Goal: Transaction & Acquisition: Purchase product/service

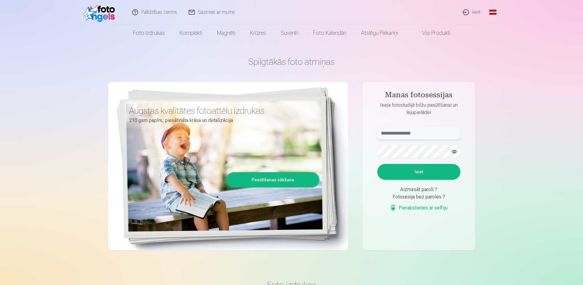
click at [415, 136] on input "text" at bounding box center [418, 133] width 83 height 12
click at [414, 170] on button "Ieiet" at bounding box center [418, 172] width 83 height 16
click at [398, 131] on input "**********" at bounding box center [418, 133] width 83 height 12
type input "**********"
click at [456, 152] on button "button" at bounding box center [454, 152] width 12 height 12
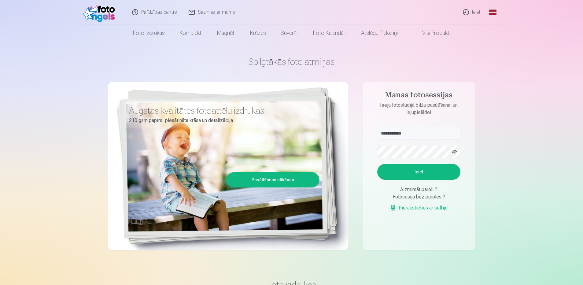
click at [422, 200] on div "Fotosesija bez paroles ?" at bounding box center [418, 196] width 83 height 7
click at [426, 172] on button "Ieiet" at bounding box center [418, 172] width 83 height 16
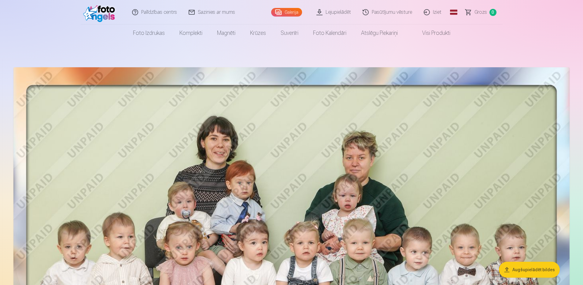
click at [337, 13] on link "Lejupielādēt" at bounding box center [334, 12] width 46 height 24
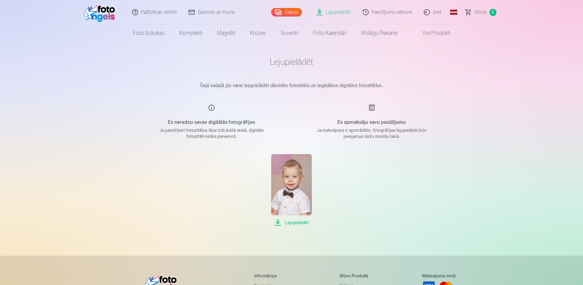
click at [297, 221] on span "Lejupielādēt" at bounding box center [291, 222] width 41 height 7
click at [285, 10] on link "Galerija" at bounding box center [286, 12] width 31 height 9
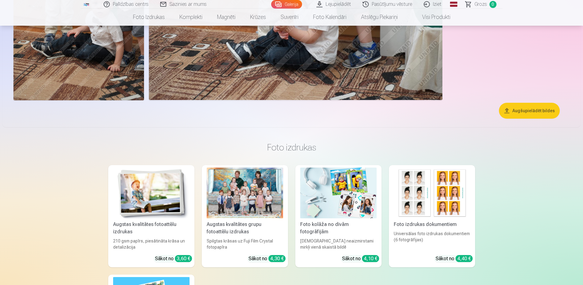
scroll to position [6986, 0]
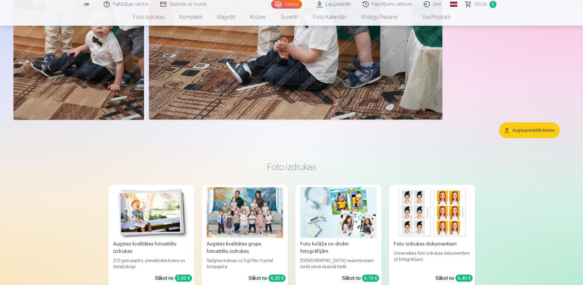
click at [536, 129] on button "Augšupielādēt bildes" at bounding box center [529, 130] width 61 height 16
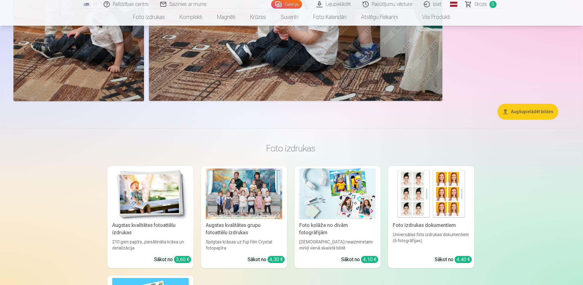
scroll to position [7004, 0]
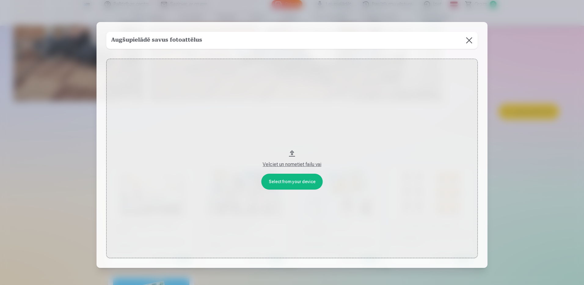
click at [468, 38] on button at bounding box center [469, 40] width 17 height 17
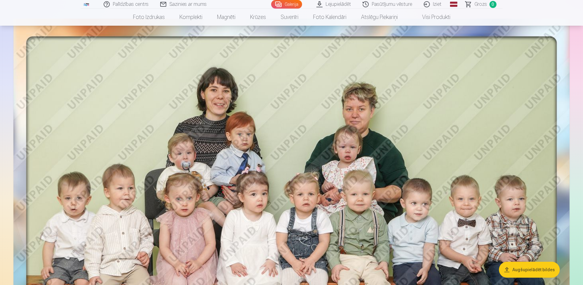
scroll to position [0, 0]
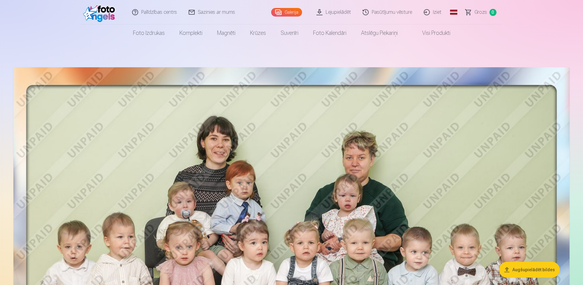
click at [299, 11] on link "Galerija" at bounding box center [286, 12] width 31 height 9
click at [341, 11] on link "Lejupielādēt" at bounding box center [334, 12] width 46 height 24
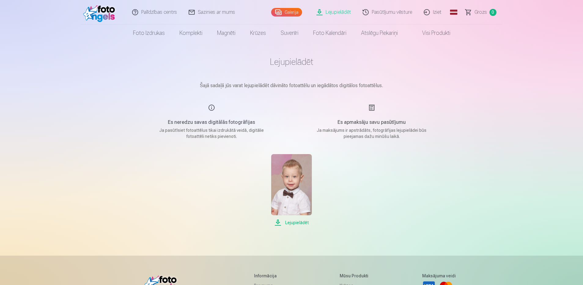
click at [362, 130] on p "Ja maksājums ir apstrādāts, fotogrāfijas lejupielādei būs pieejamas dažu minūšu…" at bounding box center [371, 133] width 116 height 12
click at [352, 118] on div "Es apmaksāju savu pasūtījumu Ja maksājums ir apstrādāts, fotogrāfijas lejupielā…" at bounding box center [371, 121] width 145 height 35
click at [157, 13] on link "Palīdzības centrs" at bounding box center [154, 12] width 57 height 24
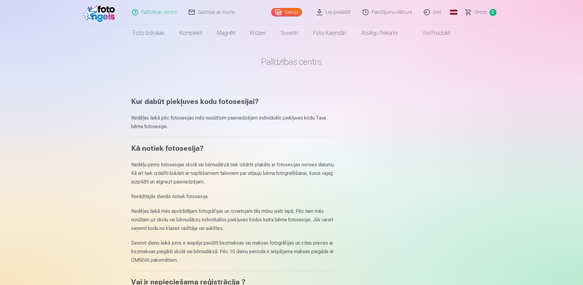
click at [295, 13] on link "Galerija" at bounding box center [286, 12] width 31 height 9
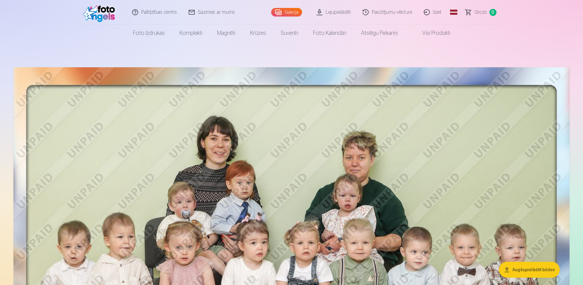
click at [413, 122] on img at bounding box center [291, 258] width 556 height 383
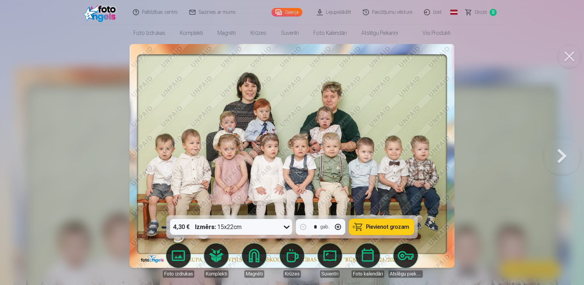
click at [288, 226] on icon at bounding box center [287, 227] width 10 height 10
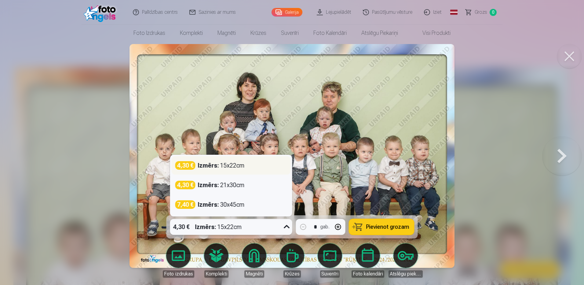
click at [245, 166] on div "Izmērs : 15x22cm" at bounding box center [221, 165] width 47 height 9
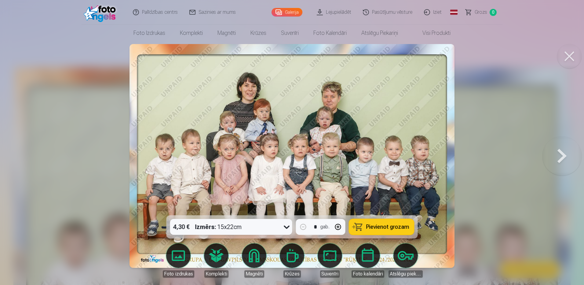
click at [382, 227] on span "Pievienot grozam" at bounding box center [387, 226] width 43 height 5
click at [570, 58] on button at bounding box center [569, 56] width 24 height 24
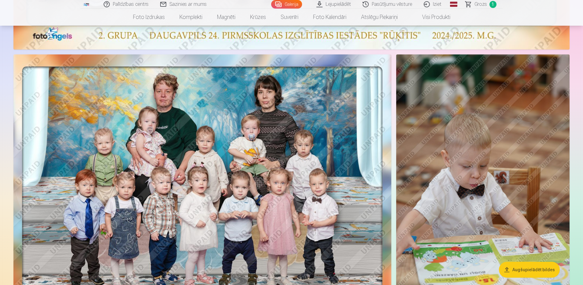
scroll to position [420, 0]
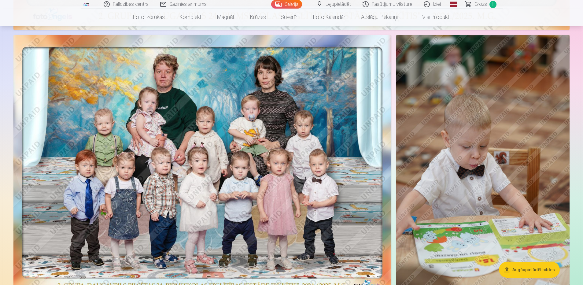
click at [278, 134] on img at bounding box center [202, 165] width 378 height 260
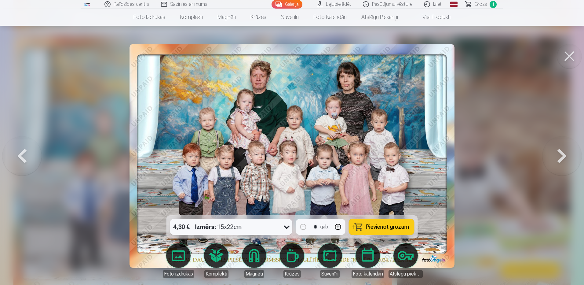
click at [398, 226] on span "Pievienot grozam" at bounding box center [387, 226] width 43 height 5
click at [568, 53] on button at bounding box center [569, 56] width 24 height 24
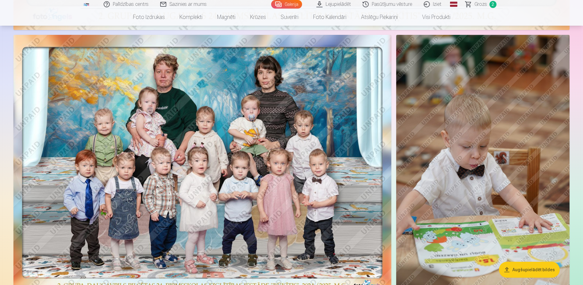
click at [491, 167] on img at bounding box center [482, 165] width 173 height 260
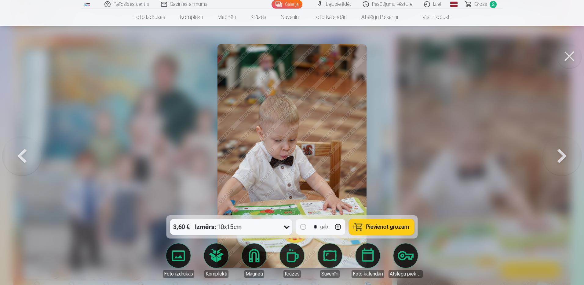
click at [378, 227] on span "Pievienot grozam" at bounding box center [387, 226] width 43 height 5
click at [572, 55] on button at bounding box center [569, 56] width 24 height 24
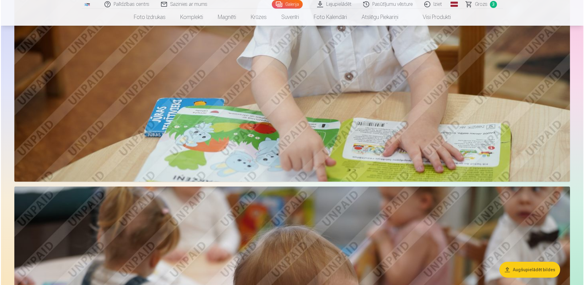
scroll to position [918, 0]
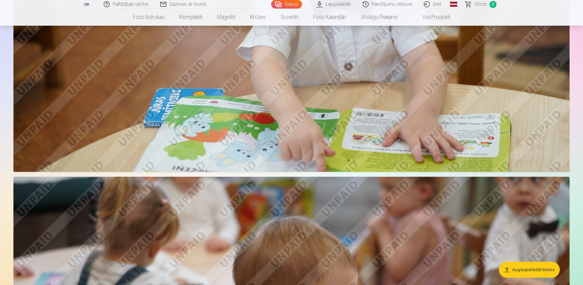
drag, startPoint x: 500, startPoint y: 102, endPoint x: 574, endPoint y: 81, distance: 76.2
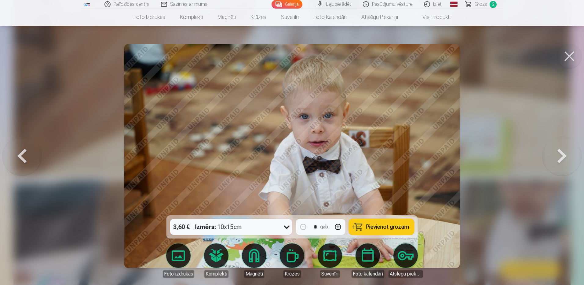
click at [390, 227] on span "Pievienot grozam" at bounding box center [387, 226] width 43 height 5
click at [575, 53] on button at bounding box center [569, 56] width 24 height 24
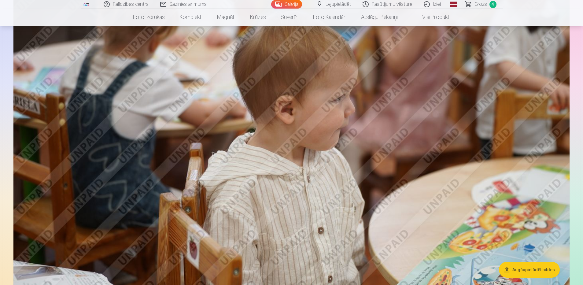
scroll to position [1143, 0]
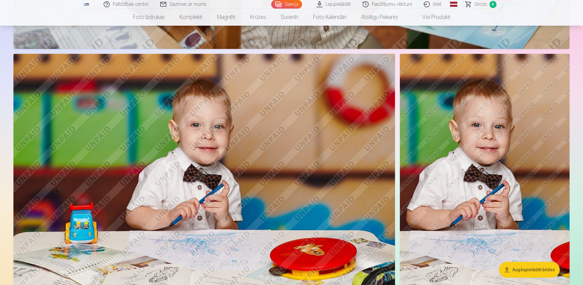
click at [351, 102] on img at bounding box center [203, 181] width 381 height 254
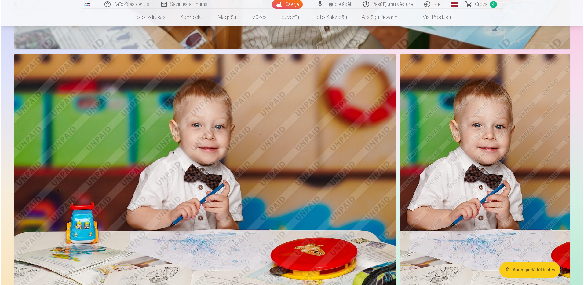
scroll to position [1419, 0]
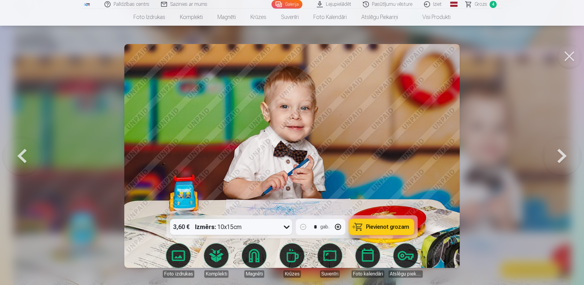
click at [388, 230] on button "Pievienot grozam" at bounding box center [381, 227] width 65 height 16
click at [568, 54] on button at bounding box center [569, 56] width 24 height 24
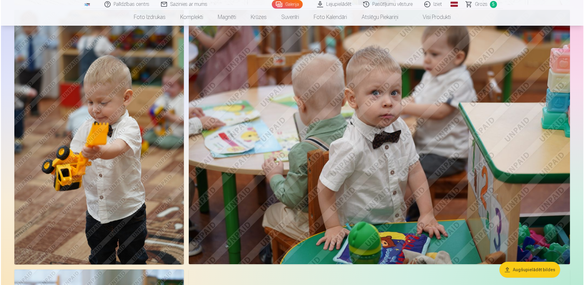
scroll to position [1759, 0]
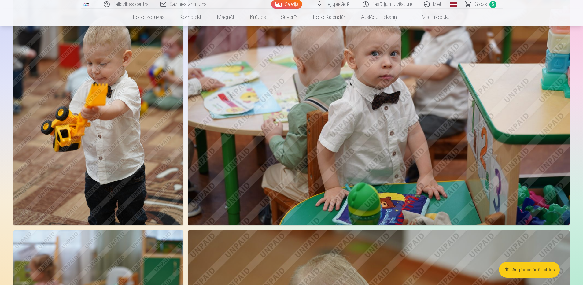
click at [124, 80] on img at bounding box center [98, 98] width 170 height 254
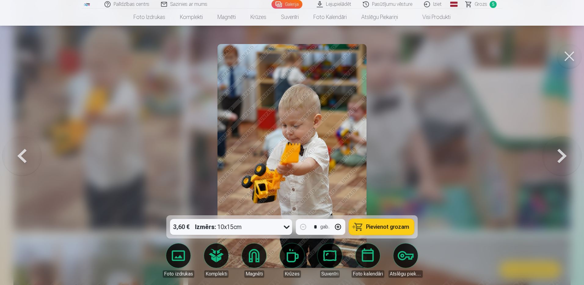
click at [381, 225] on span "Pievienot grozam" at bounding box center [387, 226] width 43 height 5
click at [579, 58] on button at bounding box center [569, 56] width 24 height 24
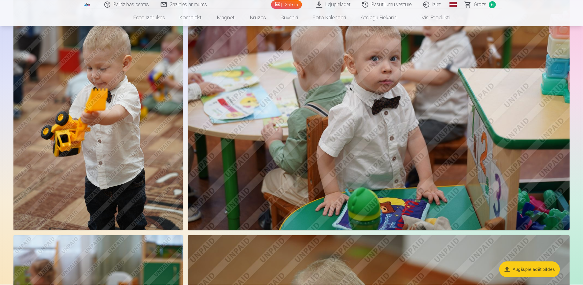
scroll to position [1754, 0]
click at [484, 83] on img at bounding box center [378, 102] width 381 height 254
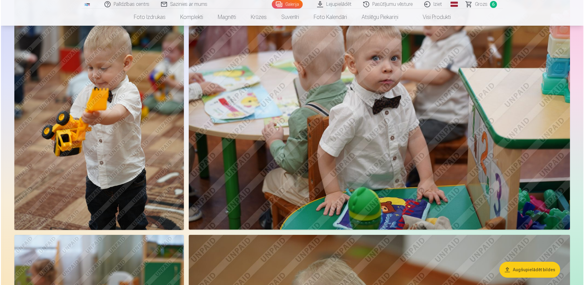
scroll to position [1759, 0]
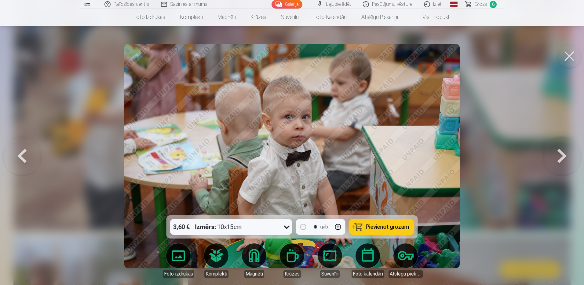
click at [388, 231] on button "Pievienot grozam" at bounding box center [381, 227] width 65 height 16
click at [573, 52] on button at bounding box center [569, 56] width 24 height 24
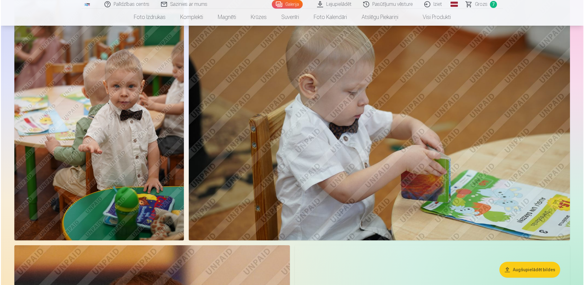
scroll to position [2013, 0]
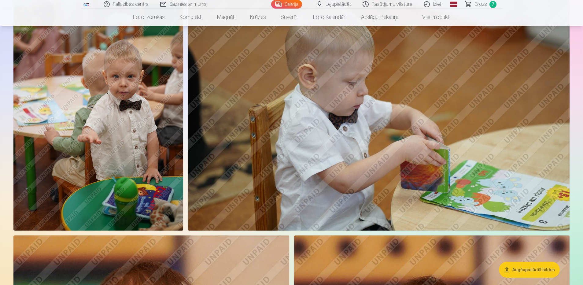
click at [112, 82] on img at bounding box center [98, 103] width 170 height 254
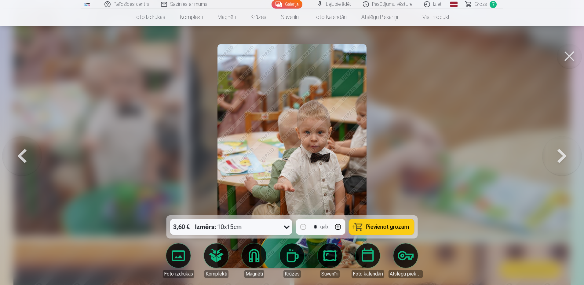
click at [372, 228] on span "Pievienot grozam" at bounding box center [387, 226] width 43 height 5
click at [571, 55] on button at bounding box center [569, 56] width 24 height 24
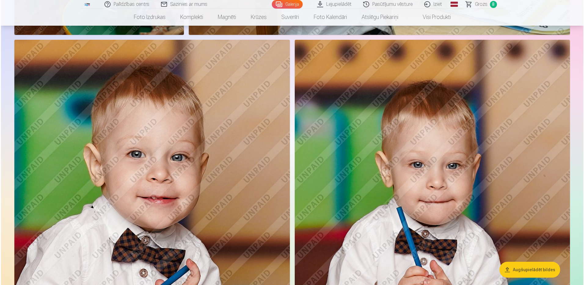
scroll to position [2296, 0]
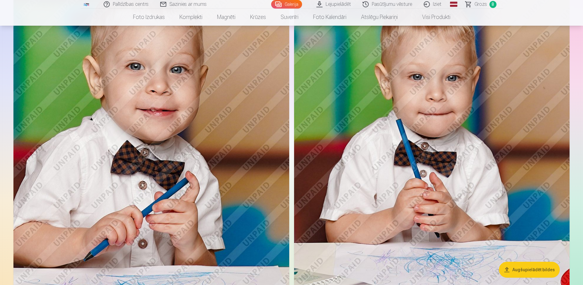
click at [274, 95] on img at bounding box center [151, 158] width 276 height 413
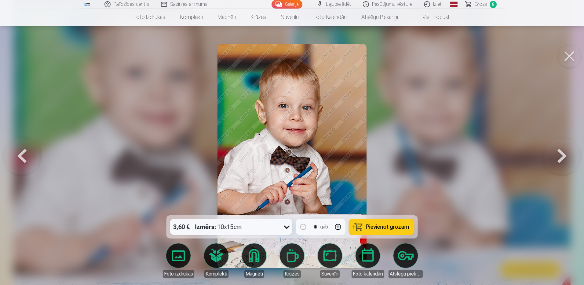
click at [383, 227] on span "Pievienot grozam" at bounding box center [387, 226] width 43 height 5
click at [567, 53] on button at bounding box center [569, 56] width 24 height 24
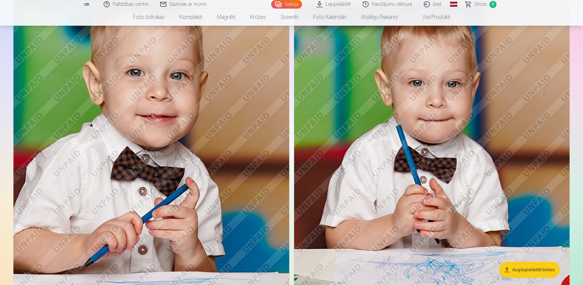
click at [441, 110] on img at bounding box center [431, 164] width 275 height 413
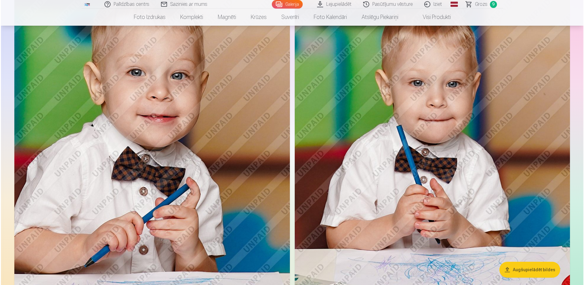
scroll to position [2296, 0]
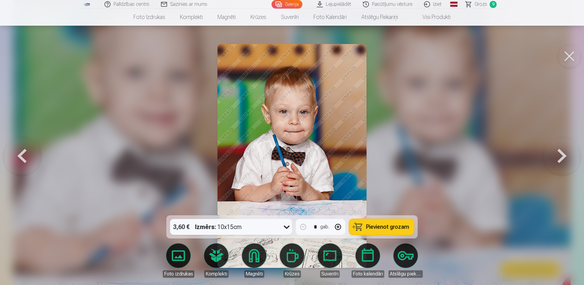
click at [384, 224] on span "Pievienot grozam" at bounding box center [387, 226] width 43 height 5
click at [574, 56] on button at bounding box center [569, 56] width 24 height 24
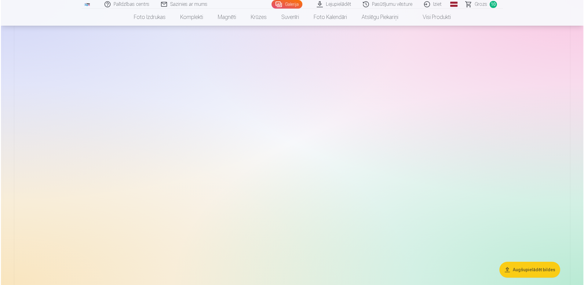
scroll to position [3087, 0]
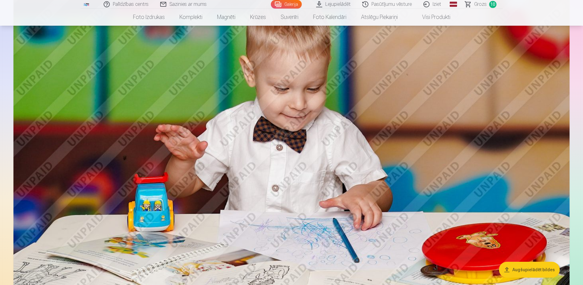
click at [404, 106] on img at bounding box center [291, 139] width 556 height 370
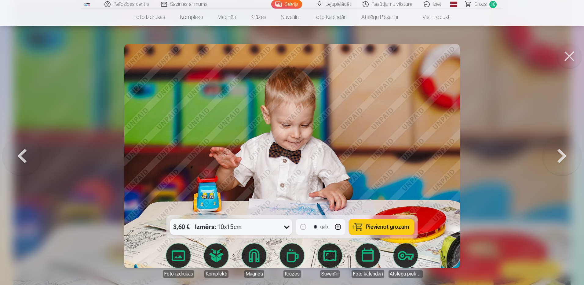
click at [383, 227] on span "Pievienot grozam" at bounding box center [387, 226] width 43 height 5
click at [574, 58] on button at bounding box center [569, 56] width 24 height 24
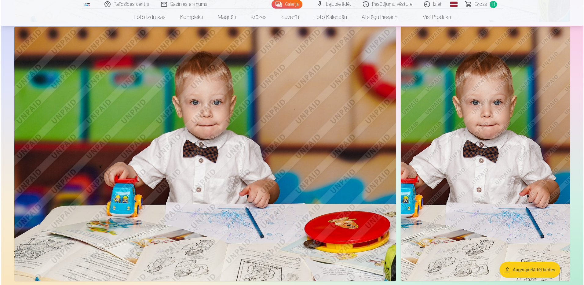
scroll to position [3439, 0]
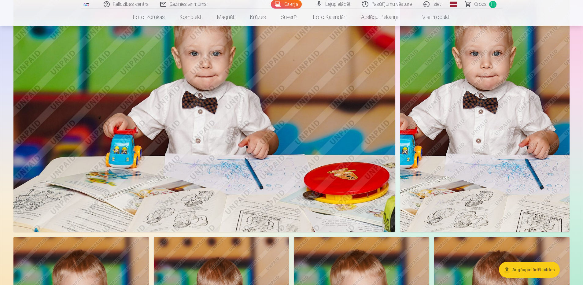
click at [294, 104] on img at bounding box center [204, 105] width 382 height 254
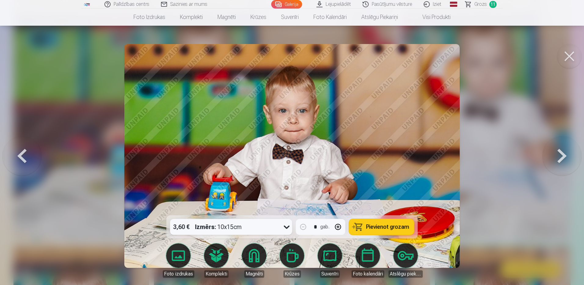
click at [382, 229] on span "Pievienot grozam" at bounding box center [387, 226] width 43 height 5
click at [570, 55] on button at bounding box center [569, 56] width 24 height 24
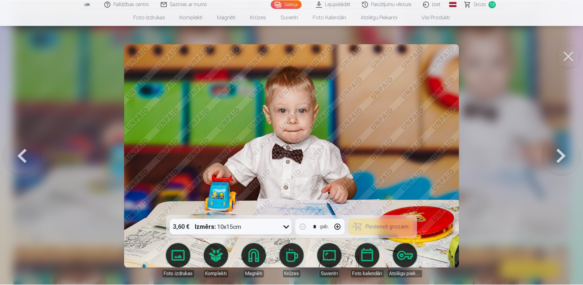
scroll to position [3430, 0]
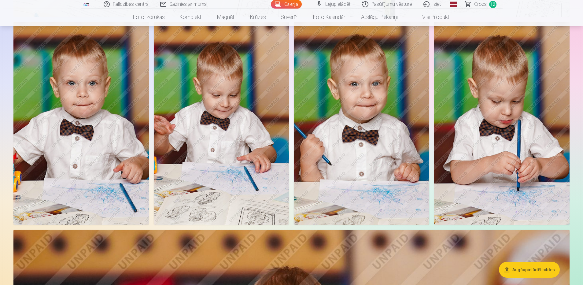
click at [411, 124] on img at bounding box center [361, 123] width 135 height 203
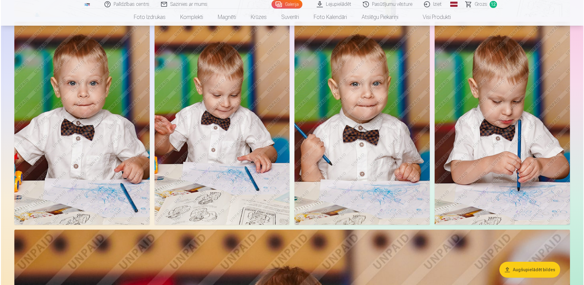
scroll to position [3663, 0]
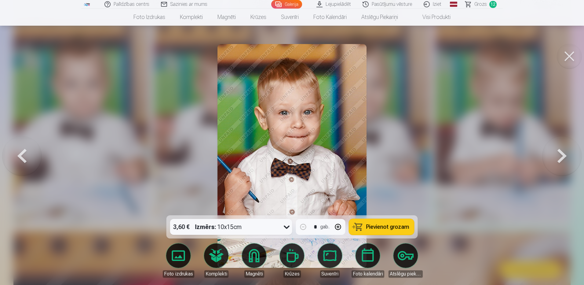
click at [387, 226] on span "Pievienot grozam" at bounding box center [387, 226] width 43 height 5
click at [571, 53] on button at bounding box center [569, 56] width 24 height 24
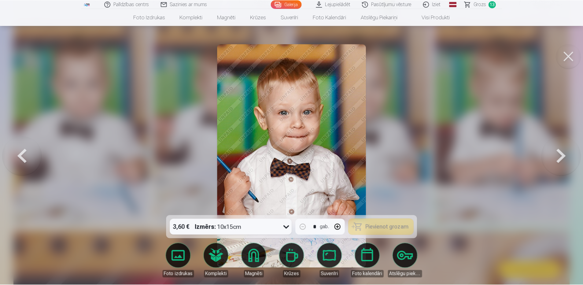
scroll to position [3654, 0]
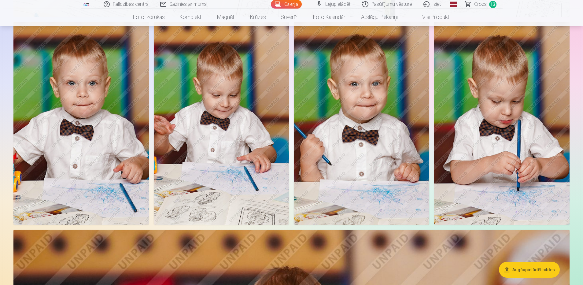
click at [244, 129] on img at bounding box center [221, 123] width 135 height 203
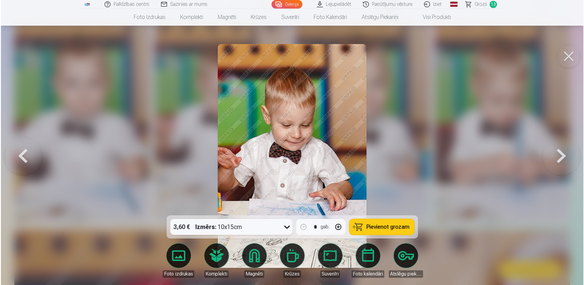
scroll to position [3663, 0]
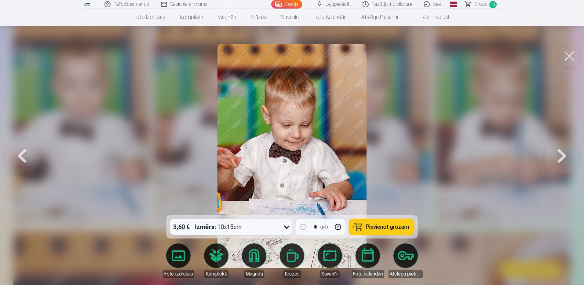
click at [367, 229] on span "Pievienot grozam" at bounding box center [387, 226] width 43 height 5
click at [575, 51] on button at bounding box center [569, 56] width 24 height 24
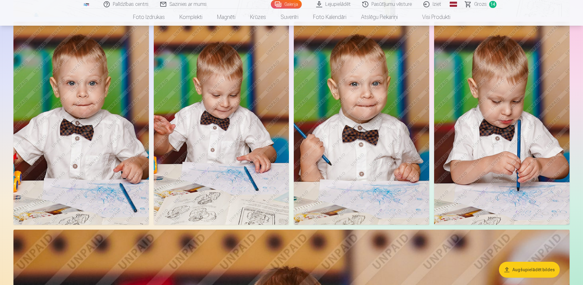
click at [529, 111] on img at bounding box center [501, 123] width 135 height 203
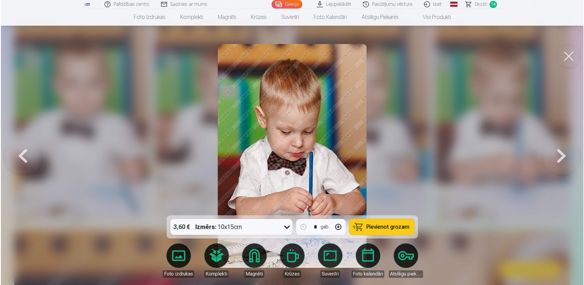
scroll to position [3663, 0]
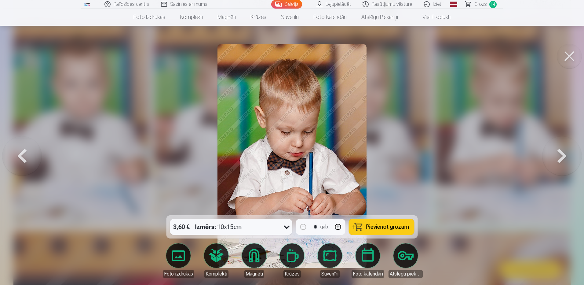
click at [390, 225] on span "Pievienot grozam" at bounding box center [387, 226] width 43 height 5
click at [573, 53] on button at bounding box center [569, 56] width 24 height 24
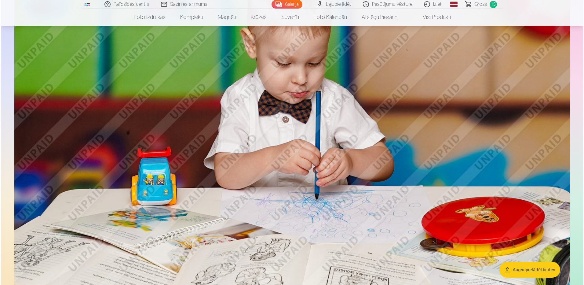
scroll to position [3967, 0]
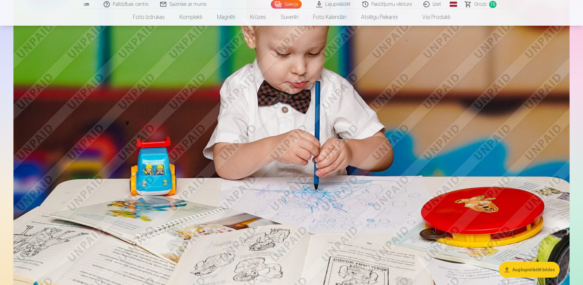
click at [396, 120] on img at bounding box center [291, 102] width 556 height 370
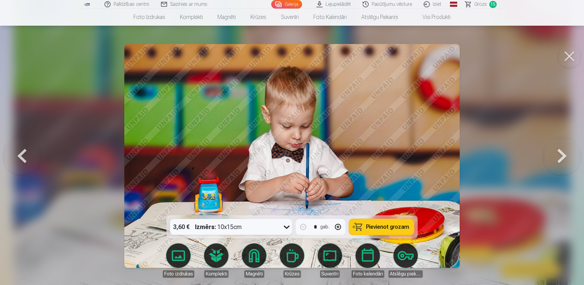
click at [391, 226] on span "Pievienot grozam" at bounding box center [387, 226] width 43 height 5
click at [570, 57] on button at bounding box center [569, 56] width 24 height 24
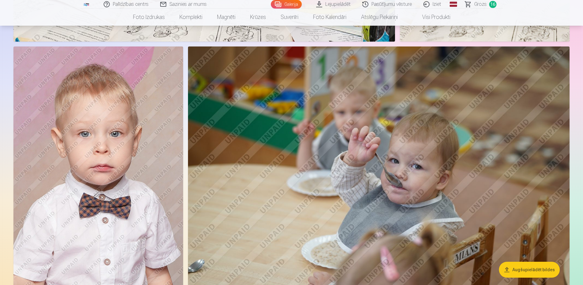
scroll to position [5188, 0]
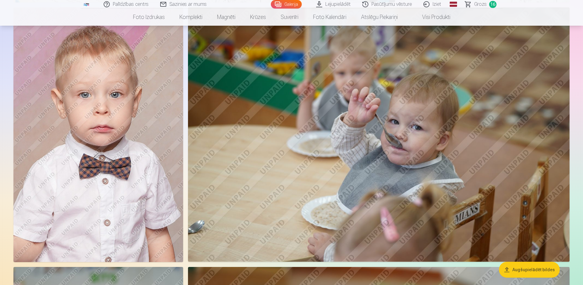
click at [125, 147] on img at bounding box center [98, 134] width 170 height 254
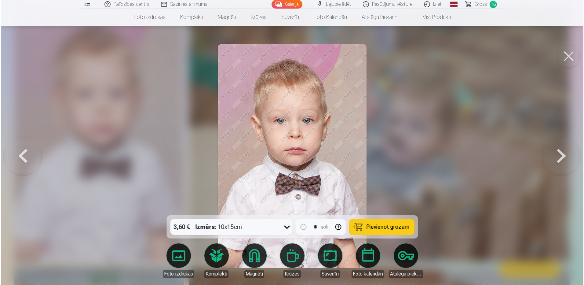
scroll to position [5201, 0]
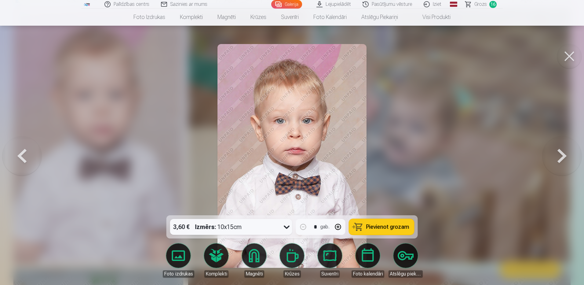
click at [375, 224] on span "Pievienot grozam" at bounding box center [387, 226] width 43 height 5
click at [570, 59] on button at bounding box center [569, 56] width 24 height 24
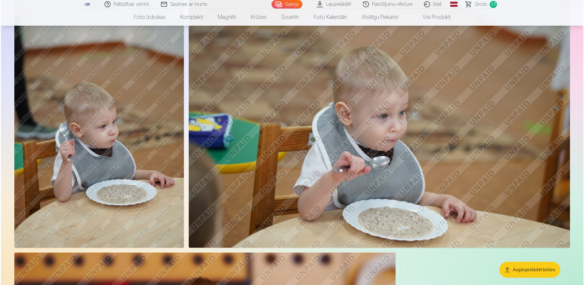
scroll to position [5471, 0]
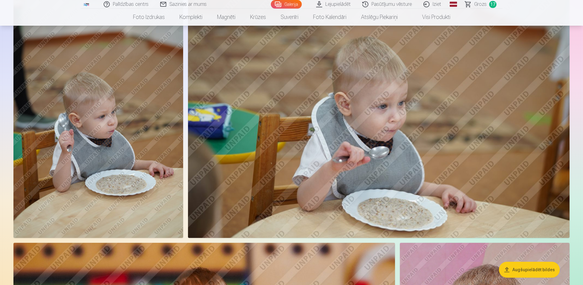
click at [136, 116] on img at bounding box center [98, 111] width 170 height 254
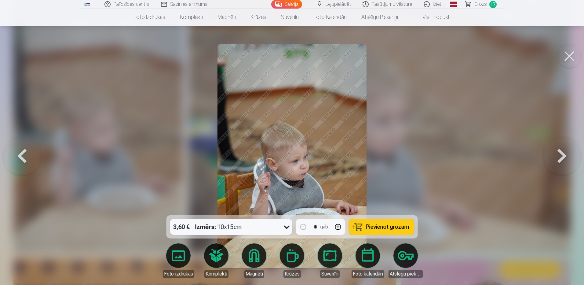
click at [372, 226] on span "Pievienot grozam" at bounding box center [387, 226] width 43 height 5
click at [572, 55] on button at bounding box center [569, 56] width 24 height 24
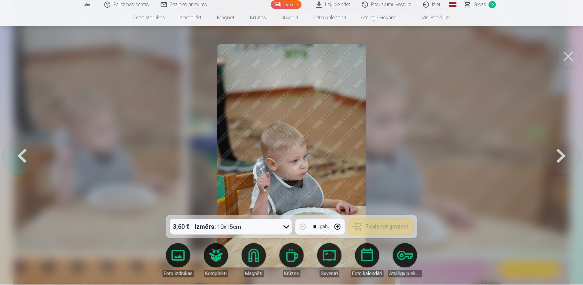
scroll to position [5456, 0]
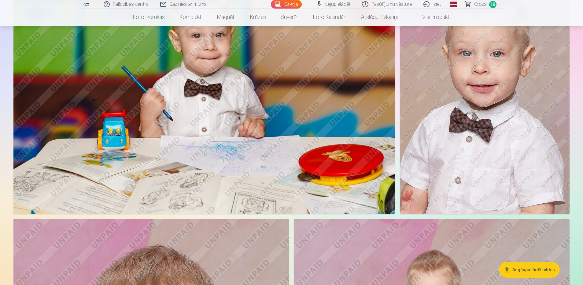
click at [456, 117] on img at bounding box center [485, 86] width 170 height 254
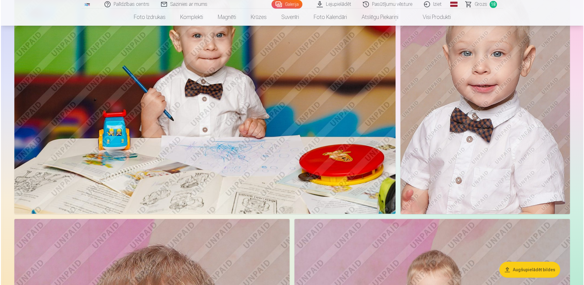
scroll to position [5770, 0]
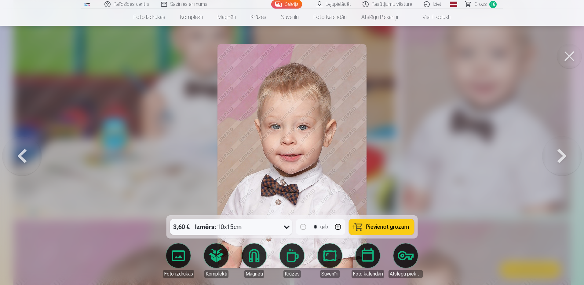
click at [379, 231] on button "Pievienot grozam" at bounding box center [381, 227] width 65 height 16
click at [568, 56] on button at bounding box center [569, 56] width 24 height 24
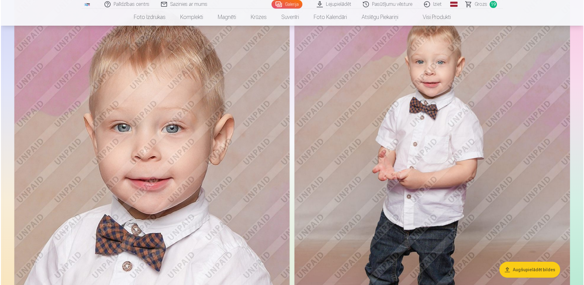
scroll to position [6028, 0]
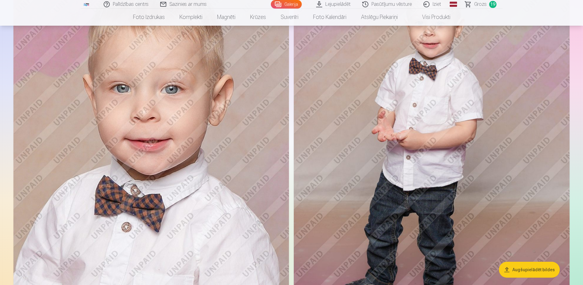
click at [159, 142] on img at bounding box center [150, 151] width 275 height 413
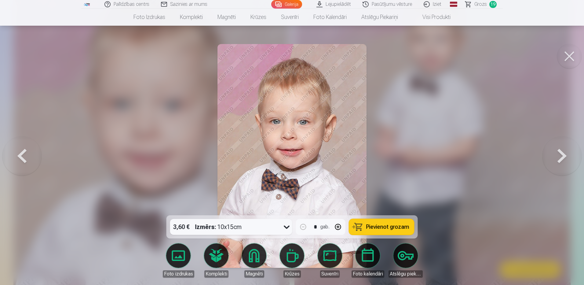
click at [385, 229] on span "Pievienot grozam" at bounding box center [387, 226] width 43 height 5
click at [569, 54] on button at bounding box center [569, 56] width 24 height 24
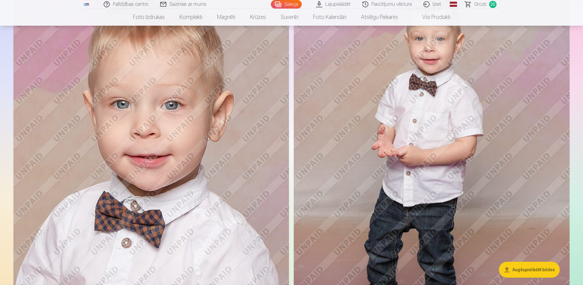
click at [333, 158] on img at bounding box center [432, 167] width 276 height 413
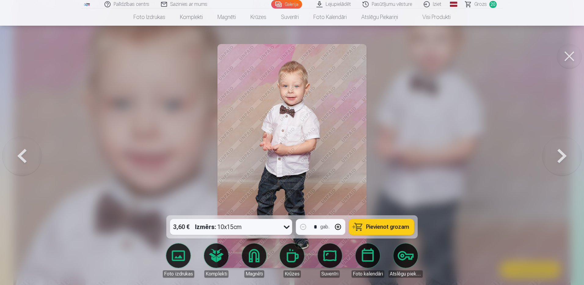
click at [390, 227] on span "Pievienot grozam" at bounding box center [387, 226] width 43 height 5
click at [568, 56] on button at bounding box center [569, 56] width 24 height 24
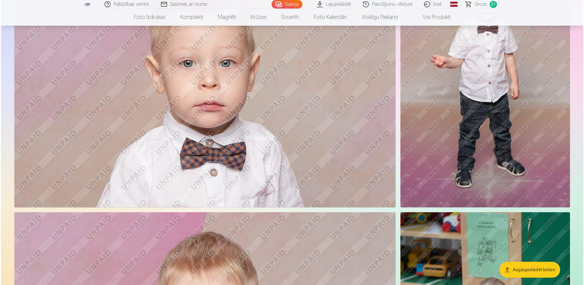
scroll to position [6448, 0]
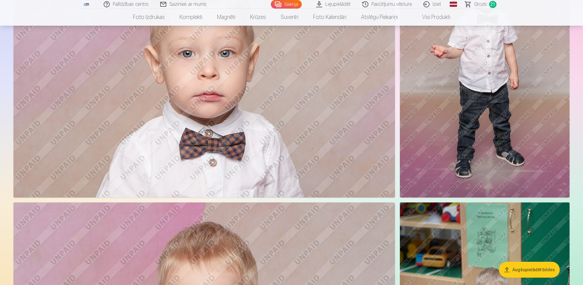
click at [296, 123] on img at bounding box center [203, 70] width 381 height 254
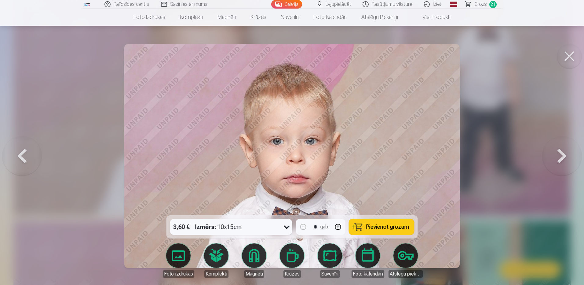
click at [382, 227] on span "Pievienot grozam" at bounding box center [387, 226] width 43 height 5
drag, startPoint x: 566, startPoint y: 45, endPoint x: 574, endPoint y: 50, distance: 9.7
click at [568, 46] on button at bounding box center [569, 56] width 24 height 24
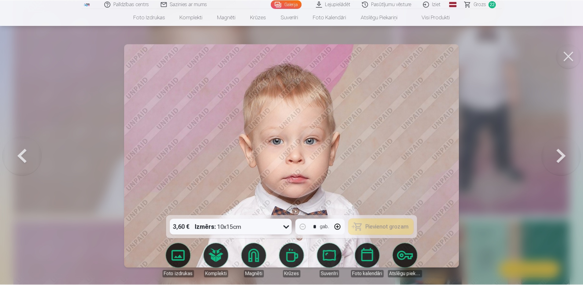
scroll to position [6431, 0]
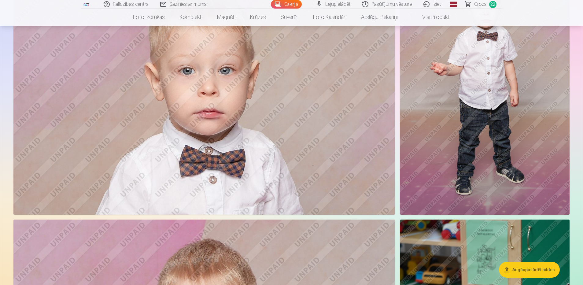
click at [510, 93] on img at bounding box center [485, 87] width 170 height 254
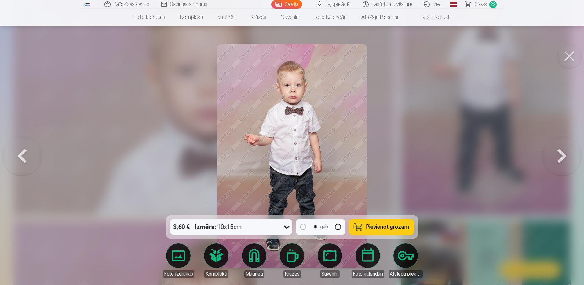
click at [401, 223] on button "Pievienot grozam" at bounding box center [381, 227] width 65 height 16
click at [577, 54] on button at bounding box center [569, 56] width 24 height 24
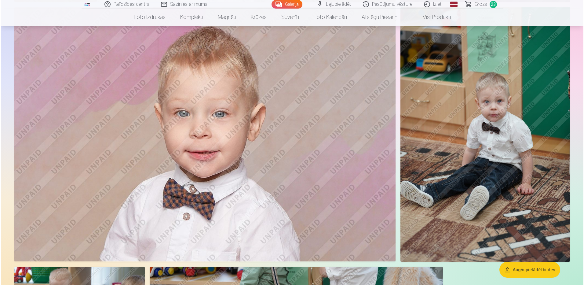
scroll to position [6693, 0]
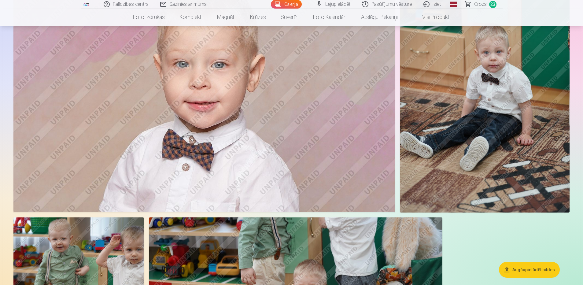
click at [225, 142] on img at bounding box center [203, 85] width 381 height 254
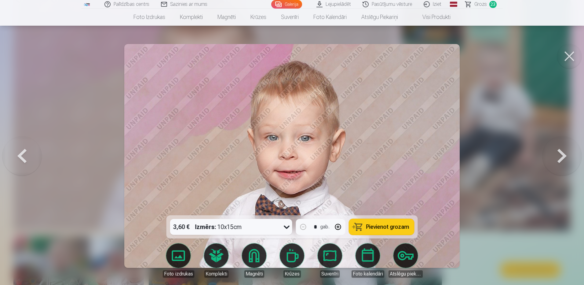
click at [391, 226] on span "Pievienot grozam" at bounding box center [387, 226] width 43 height 5
click at [570, 52] on button at bounding box center [569, 56] width 24 height 24
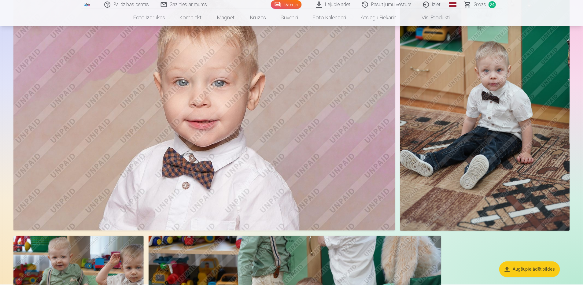
scroll to position [6675, 0]
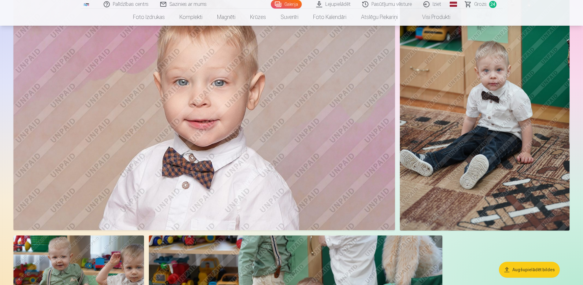
click at [524, 268] on button "Augšupielādēt bildes" at bounding box center [529, 270] width 61 height 16
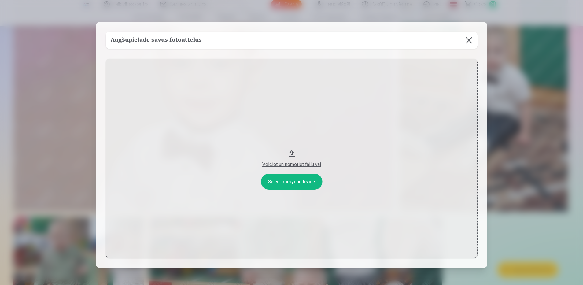
scroll to position [6693, 0]
click at [470, 39] on button at bounding box center [469, 40] width 17 height 17
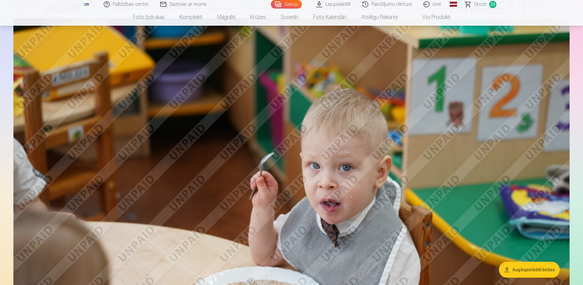
scroll to position [2423, 0]
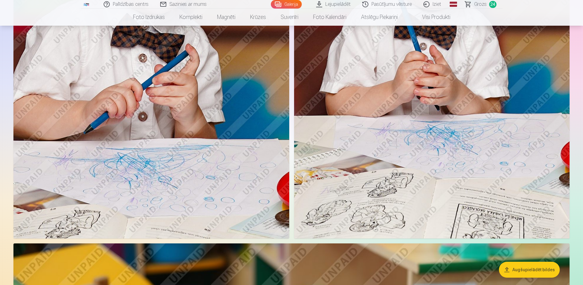
click at [484, 6] on span "Grozs" at bounding box center [480, 4] width 13 height 7
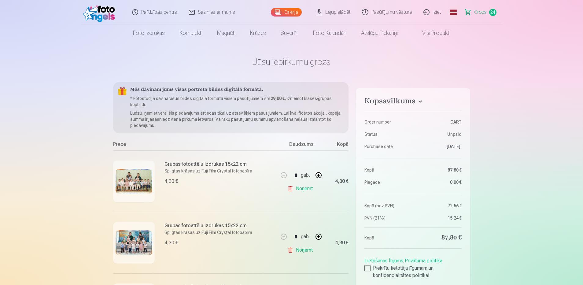
click at [421, 99] on h4 "Kopsavilkums" at bounding box center [412, 102] width 97 height 11
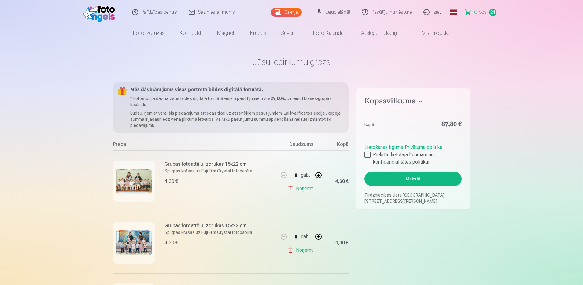
click at [421, 99] on h4 "Kopsavilkums" at bounding box center [412, 102] width 97 height 11
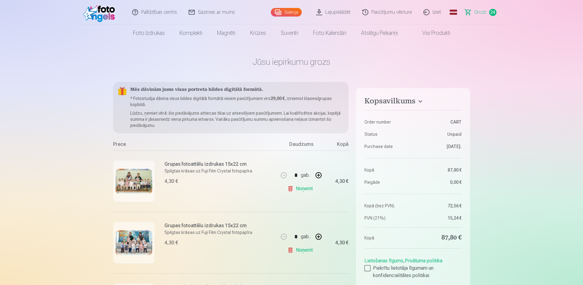
click at [338, 12] on link "Lejupielādēt" at bounding box center [333, 12] width 46 height 24
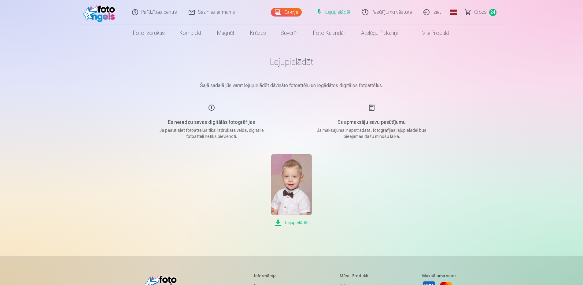
click at [371, 103] on main "Lejupielādēt Šajā sadaļā jūs varat lejupielādēt dāvināto fotoattēlu un iegādāto…" at bounding box center [292, 141] width 306 height 199
click at [212, 107] on div "Es neredzu savas digitālās fotogrāfijas Ja pasūtīsiet fotoattēlus tikai izdrukā…" at bounding box center [211, 121] width 145 height 35
click at [207, 137] on p "Ja pasūtīsiet fotoattēlus tikai izdrukātā veidā, digitālie fotoattēli netiks pi…" at bounding box center [211, 133] width 116 height 12
click at [231, 130] on p "Ja pasūtīsiet fotoattēlus tikai izdrukātā veidā, digitālie fotoattēli netiks pi…" at bounding box center [211, 133] width 116 height 12
click at [225, 12] on link "Sazinies ar mums" at bounding box center [212, 12] width 58 height 24
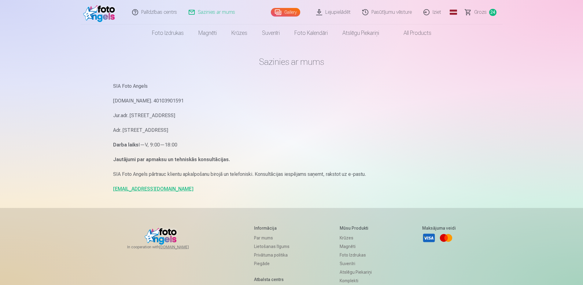
click at [422, 33] on link "All products" at bounding box center [412, 32] width 52 height 17
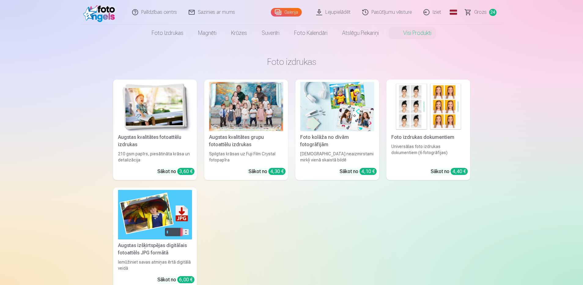
click at [331, 11] on link "Lejupielādēt" at bounding box center [333, 12] width 46 height 24
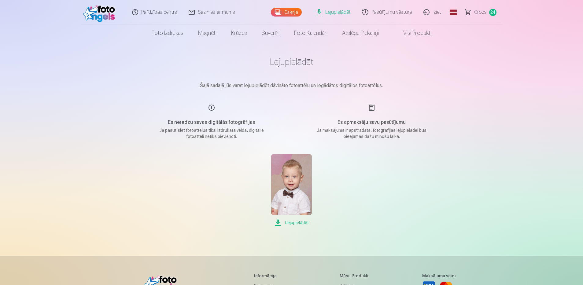
click at [338, 87] on p "Šajā sadaļā jūs varat lejupielādēt dāvināto fotoattēlu un iegādātos digitālos f…" at bounding box center [292, 85] width 306 height 7
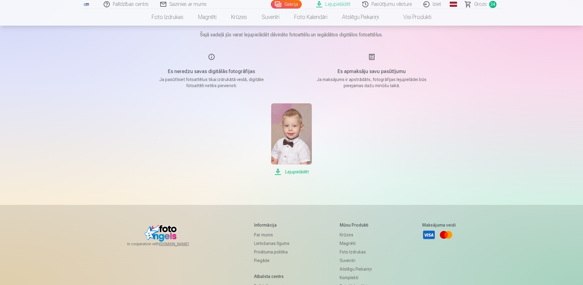
scroll to position [61, 0]
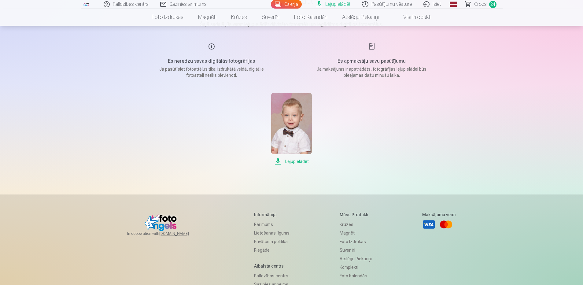
click at [302, 161] on span "Lejupielādēt" at bounding box center [291, 161] width 41 height 7
drag, startPoint x: 292, startPoint y: 3, endPoint x: 288, endPoint y: 3, distance: 3.4
click at [288, 3] on link "Galerija" at bounding box center [286, 4] width 31 height 9
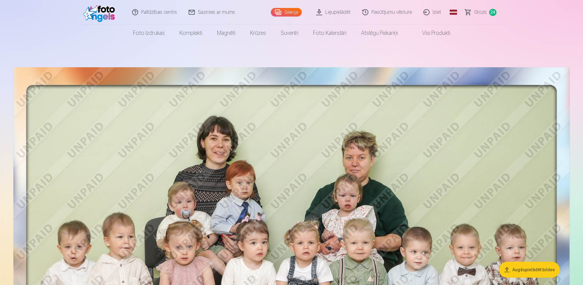
click at [419, 119] on img at bounding box center [291, 258] width 556 height 383
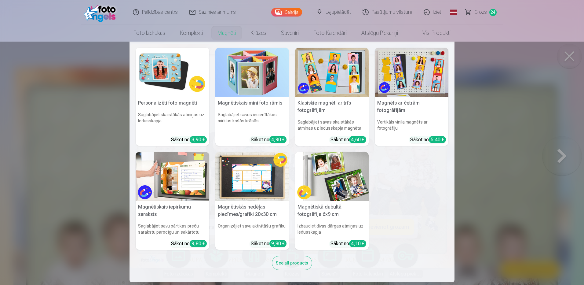
click at [573, 54] on nav "Personalizēti foto magnēti Saglabājiet skaistākās atmiņas uz ledusskapja Sākot …" at bounding box center [292, 162] width 584 height 240
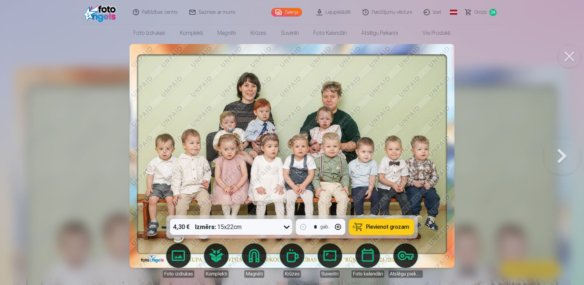
click at [496, 191] on div at bounding box center [292, 142] width 584 height 285
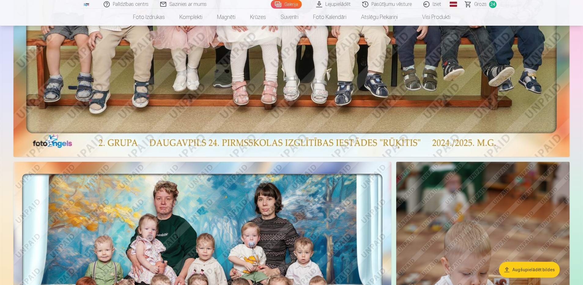
scroll to position [156, 0]
